Goal: Task Accomplishment & Management: Manage account settings

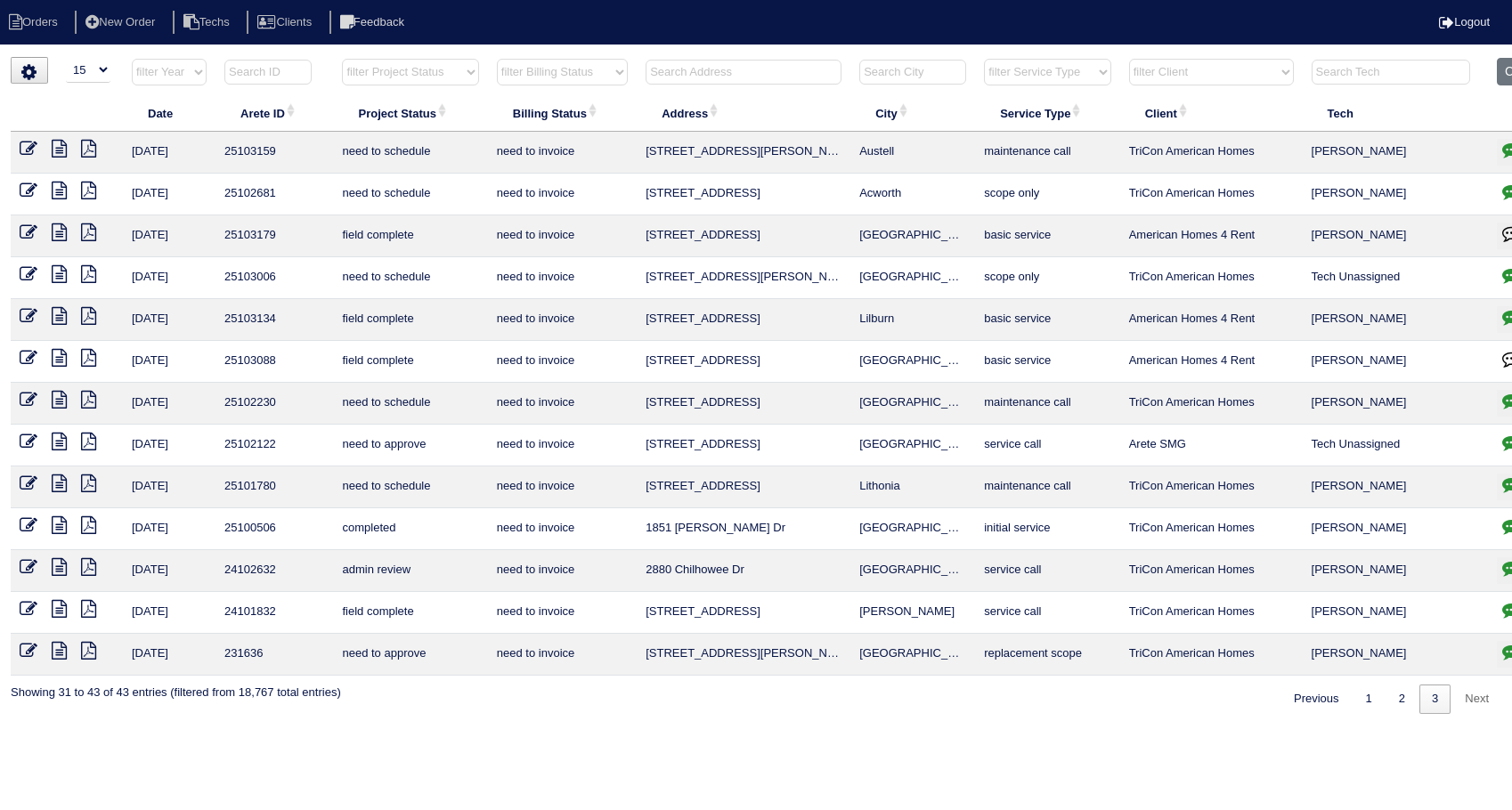
select select "15"
select select "need to invoice"
click at [691, 75] on input "text" at bounding box center [743, 72] width 196 height 25
type input "4113"
select select "need to invoice"
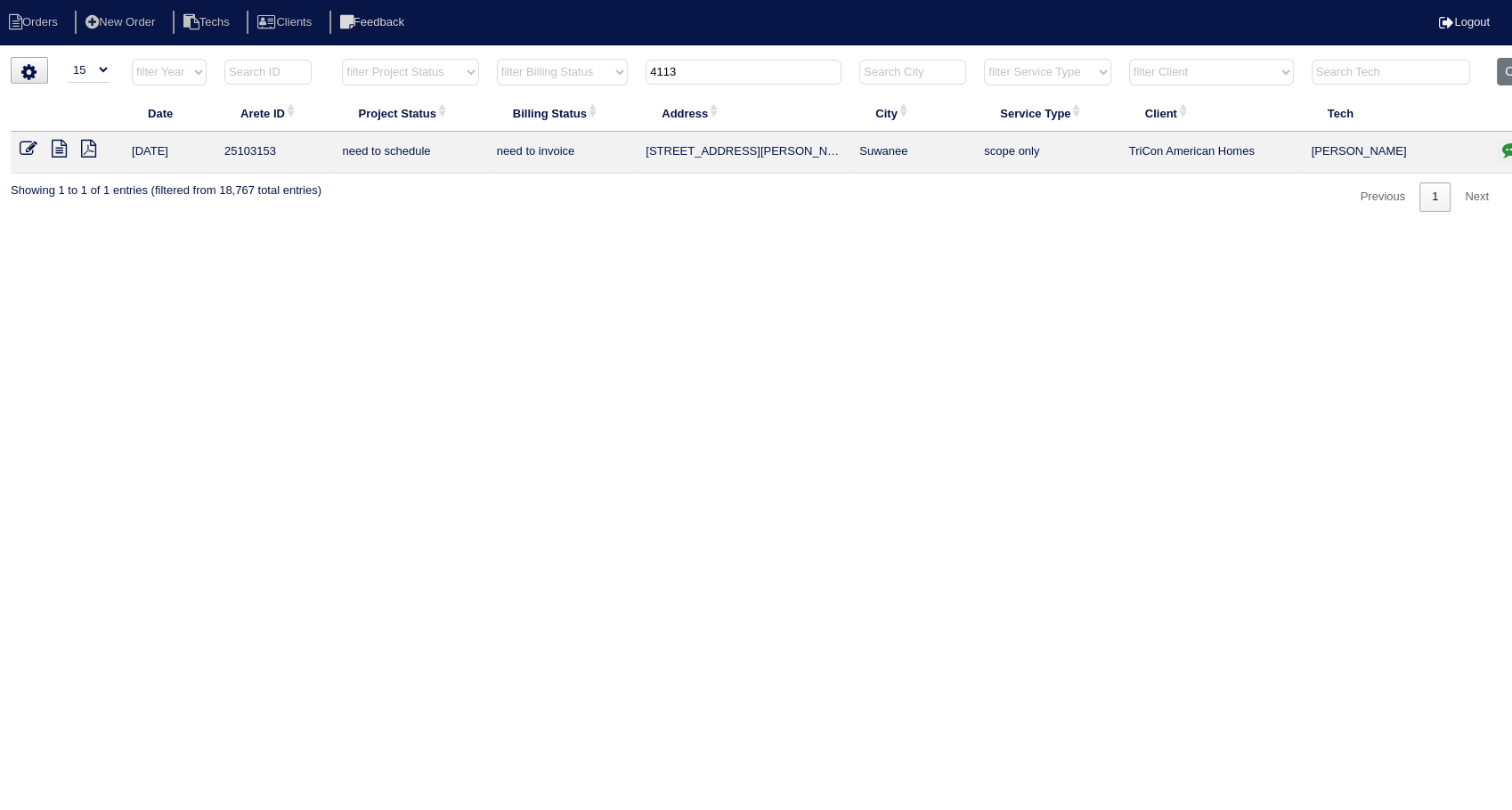
type input "4113"
click at [31, 146] on icon at bounding box center [29, 149] width 18 height 18
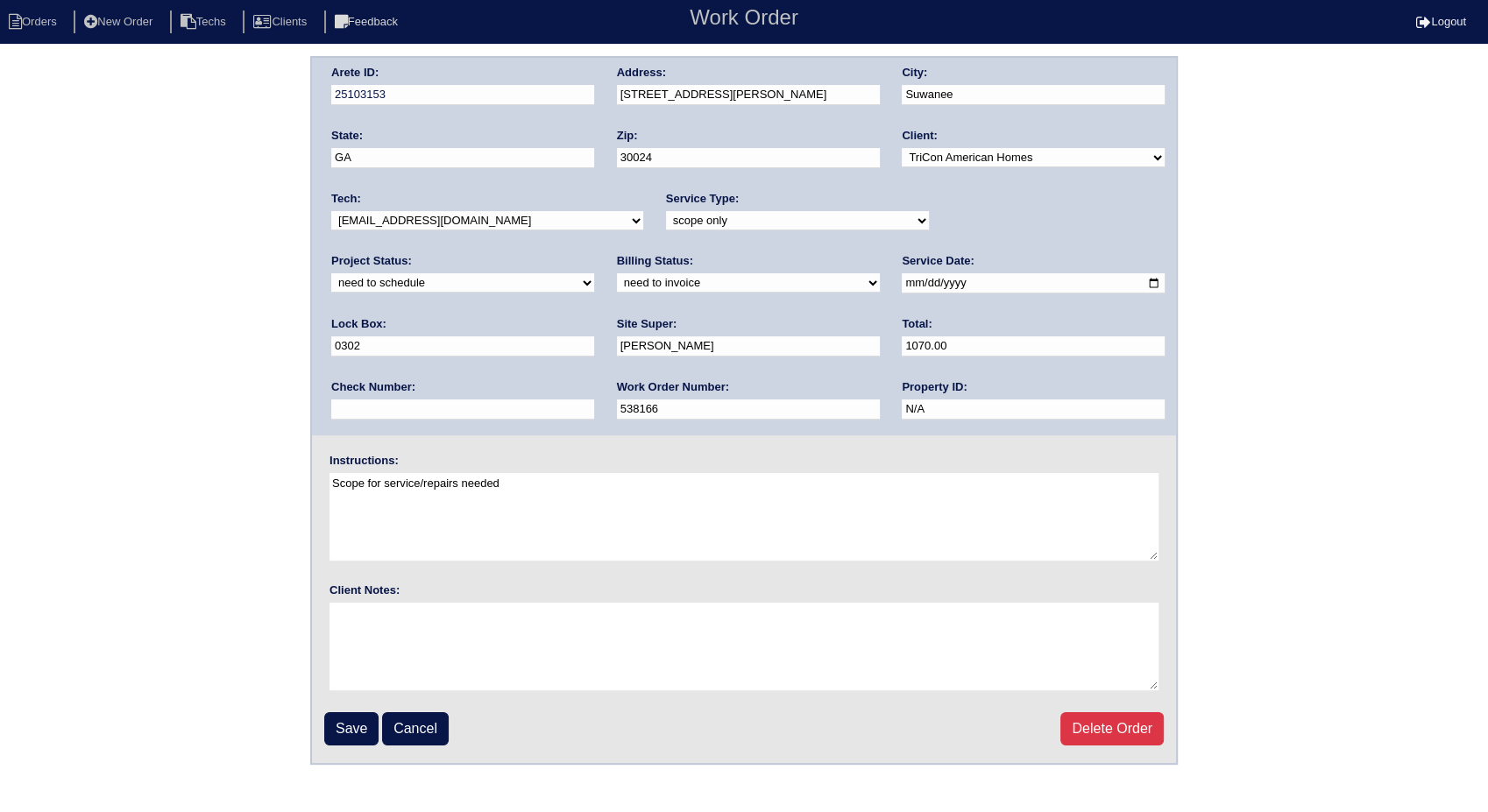
click at [617, 288] on select "need to quote quoted need to invoice invoiced paid warranty purchase order need…" at bounding box center [748, 284] width 263 height 20
select select "invoiced"
click at [617, 274] on select "need to quote quoted need to invoice invoiced paid warranty purchase order need…" at bounding box center [748, 284] width 263 height 20
click at [342, 728] on input "Save" at bounding box center [351, 729] width 55 height 33
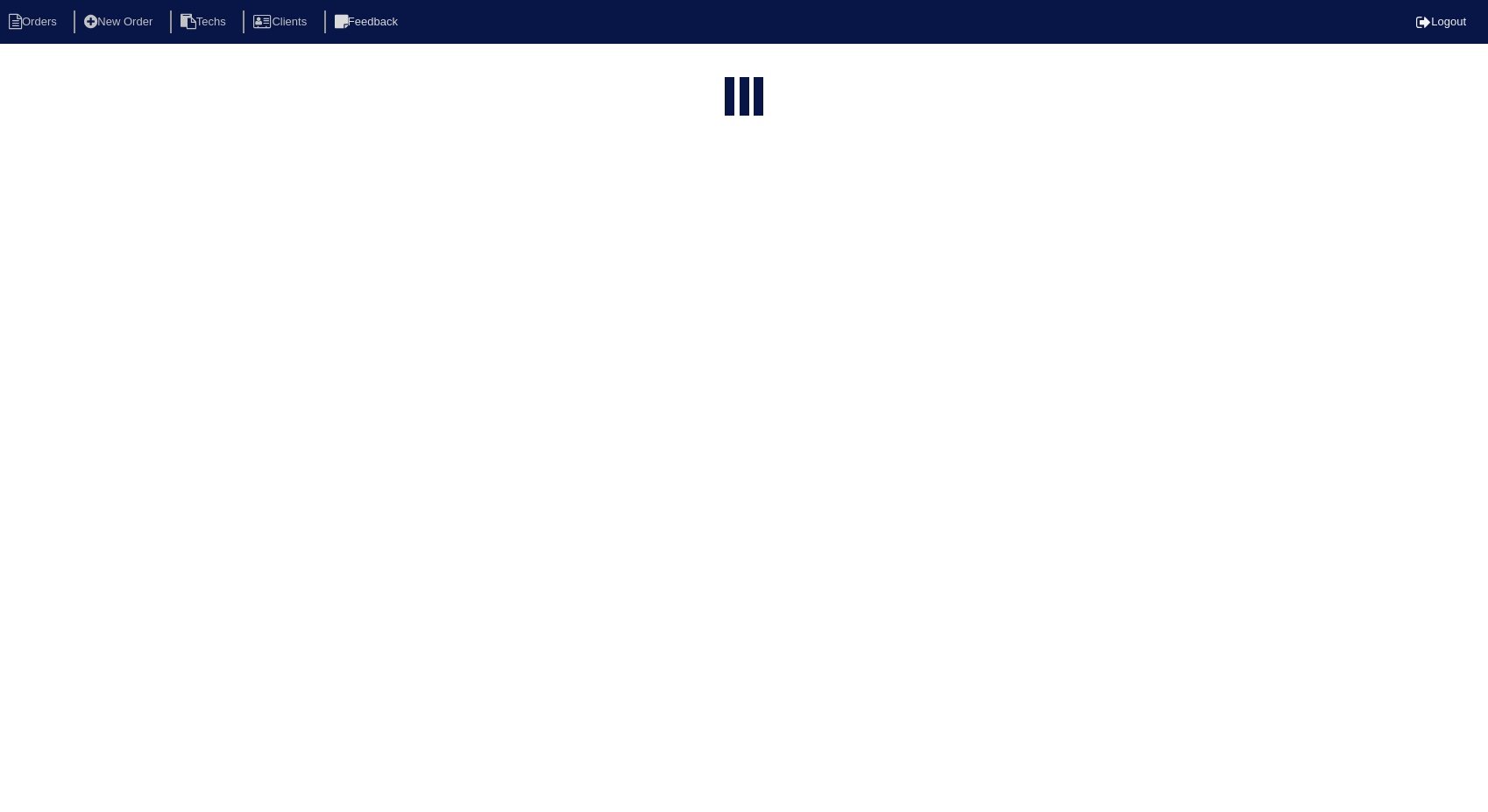
select select "15"
select select "need to invoice"
